Goal: Task Accomplishment & Management: Manage account settings

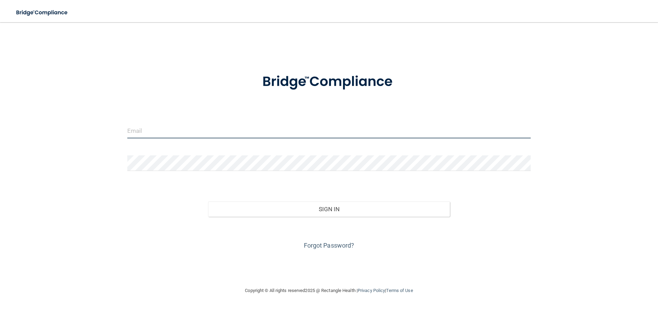
type input "[EMAIL_ADDRESS][DOMAIN_NAME]"
drag, startPoint x: 217, startPoint y: 128, endPoint x: 95, endPoint y: 114, distance: 123.3
click at [95, 114] on div "[EMAIL_ADDRESS][DOMAIN_NAME] Invalid email/password. You don't have permission …" at bounding box center [329, 154] width 630 height 250
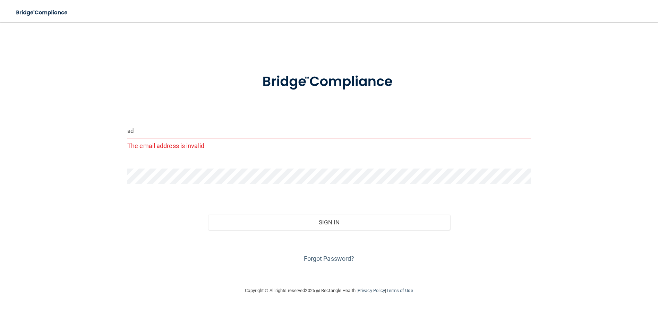
type input "a"
type input "M"
type input "[EMAIL_ADDRESS][DOMAIN_NAME]"
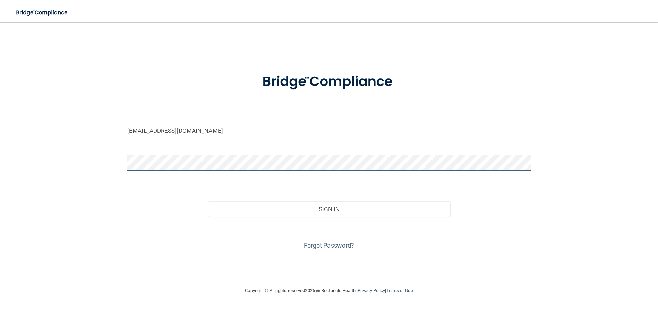
click at [95, 150] on div "[EMAIL_ADDRESS][DOMAIN_NAME] Invalid email/password. You don't have permission …" at bounding box center [329, 154] width 630 height 250
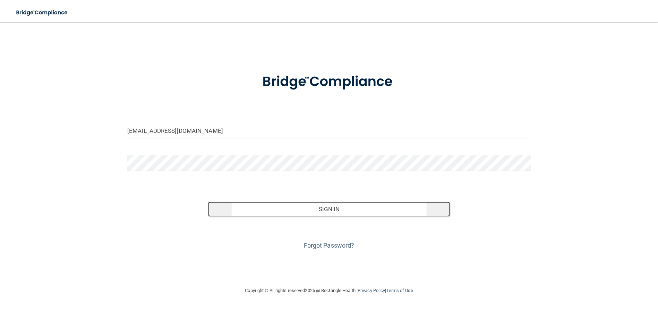
click at [359, 207] on button "Sign In" at bounding box center [329, 209] width 242 height 15
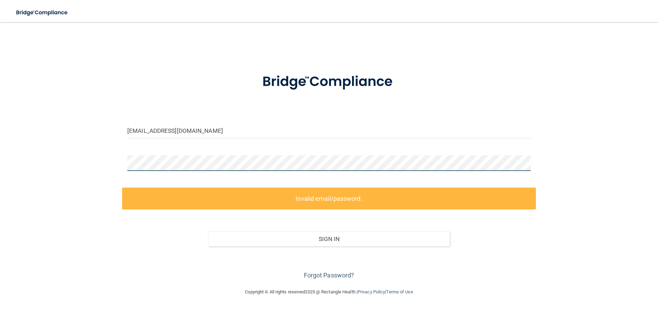
click at [95, 164] on div "[EMAIL_ADDRESS][DOMAIN_NAME] Invalid email/password. You don't have permission …" at bounding box center [329, 155] width 630 height 252
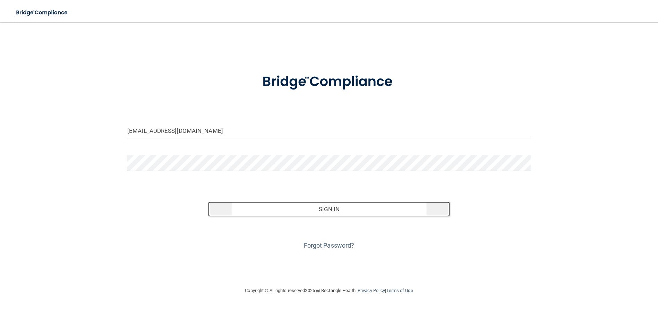
click at [302, 205] on button "Sign In" at bounding box center [329, 209] width 242 height 15
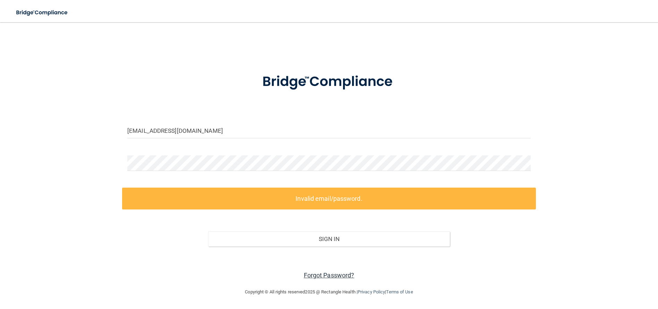
click at [340, 273] on link "Forgot Password?" at bounding box center [329, 275] width 51 height 7
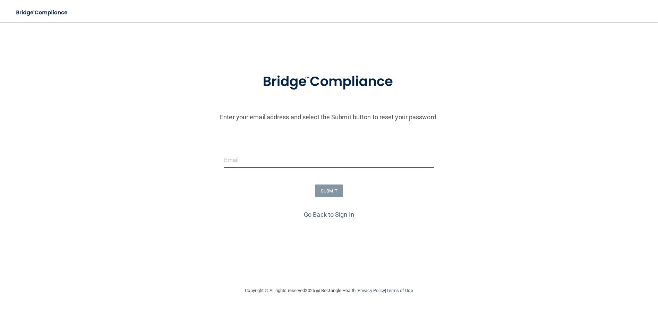
click at [263, 157] on input "email" at bounding box center [329, 160] width 210 height 16
type input "[EMAIL_ADDRESS][DOMAIN_NAME]"
click at [330, 191] on button "SUBMIT" at bounding box center [329, 191] width 28 height 13
